Goal: Navigation & Orientation: Find specific page/section

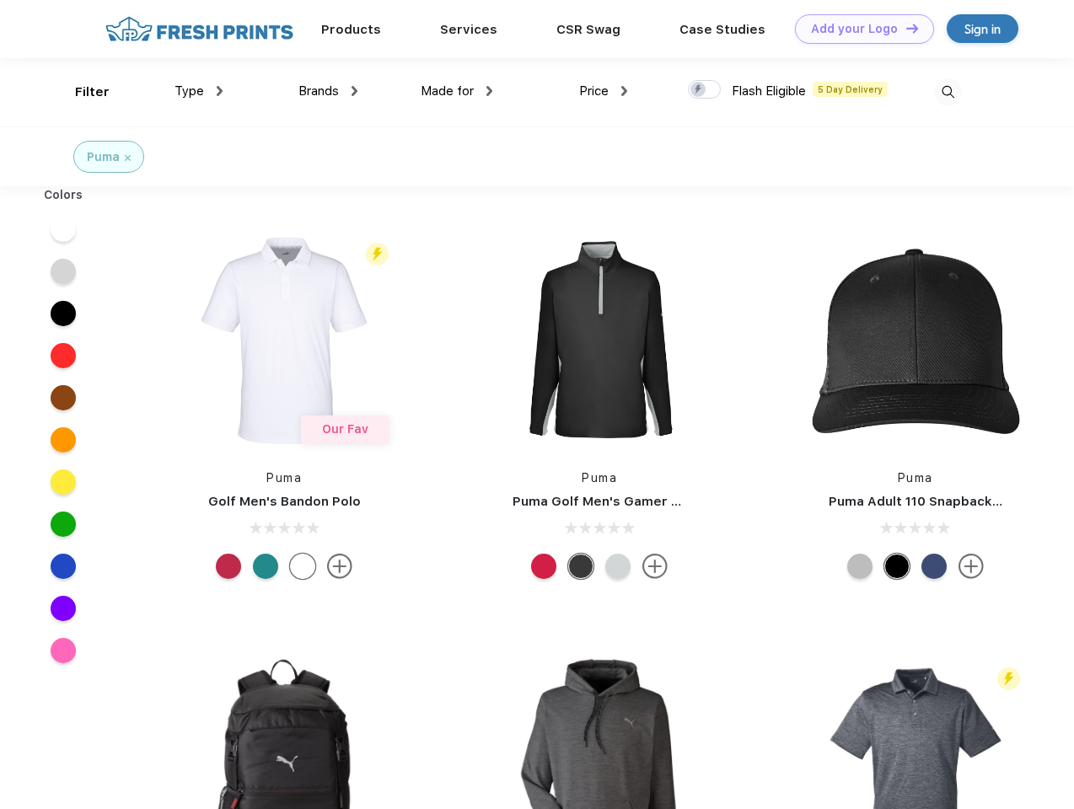
click at [858, 29] on link "Add your Logo Design Tool" at bounding box center [864, 28] width 139 height 29
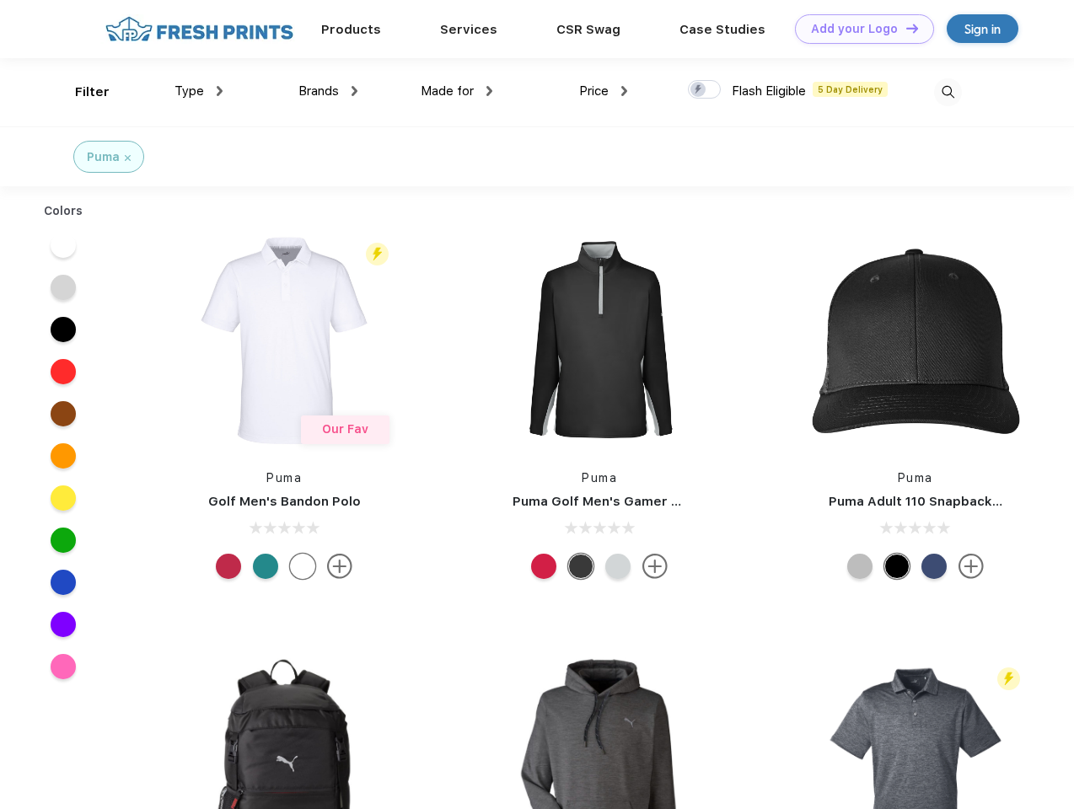
click at [0, 0] on div "Design Tool" at bounding box center [0, 0] width 0 height 0
click at [904, 28] on link "Add your Logo Design Tool" at bounding box center [864, 28] width 139 height 29
click at [81, 92] on div "Filter" at bounding box center [92, 92] width 35 height 19
click at [199, 91] on span "Type" at bounding box center [188, 90] width 29 height 15
click at [328, 91] on span "Brands" at bounding box center [318, 90] width 40 height 15
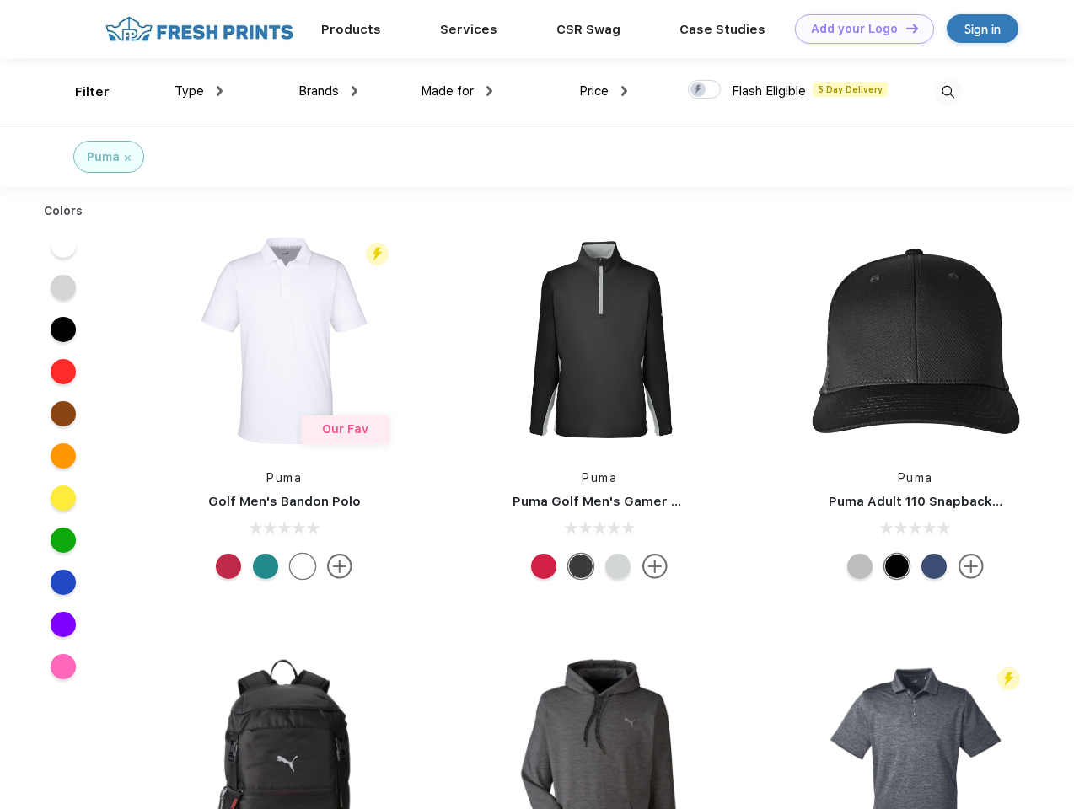
click at [457, 91] on span "Made for" at bounding box center [447, 90] width 53 height 15
click at [603, 91] on span "Price" at bounding box center [593, 90] width 29 height 15
click at [705, 90] on div at bounding box center [704, 89] width 33 height 19
click at [699, 90] on input "checkbox" at bounding box center [693, 84] width 11 height 11
click at [947, 92] on img at bounding box center [948, 92] width 28 height 28
